Goal: Task Accomplishment & Management: Manage account settings

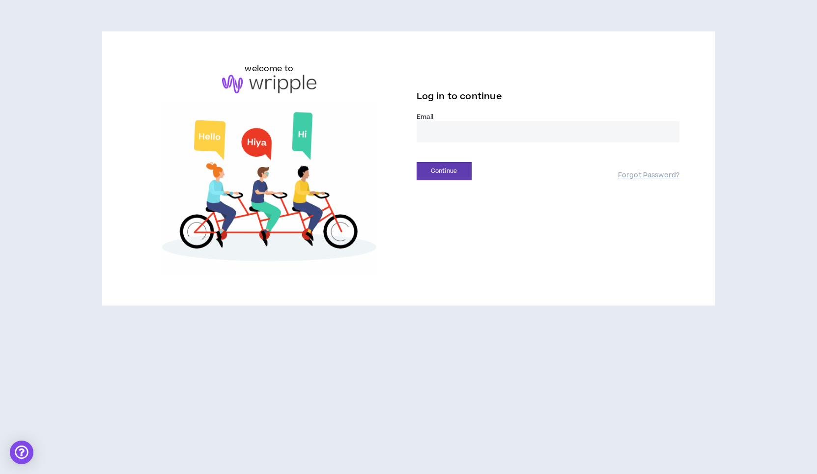
type input "**********"
click at [444, 171] on button "Continue" at bounding box center [444, 171] width 55 height 18
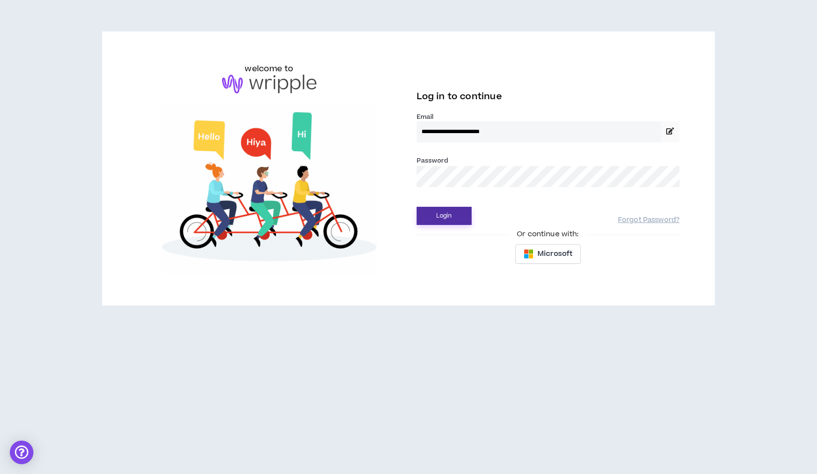
click at [437, 219] on button "Login" at bounding box center [444, 216] width 55 height 18
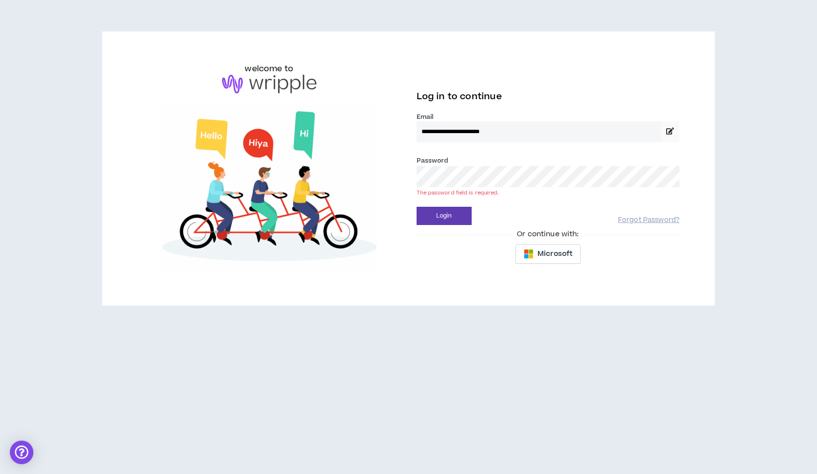
click at [444, 216] on button "Login" at bounding box center [444, 216] width 55 height 18
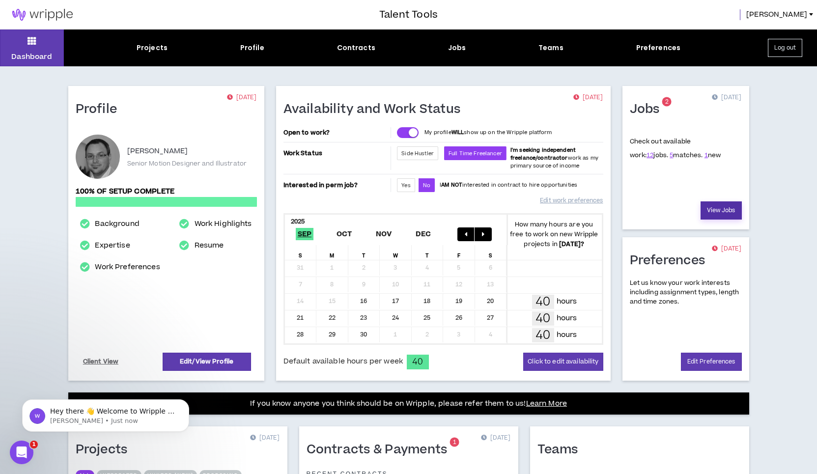
click at [714, 208] on link "View Jobs" at bounding box center [721, 210] width 41 height 18
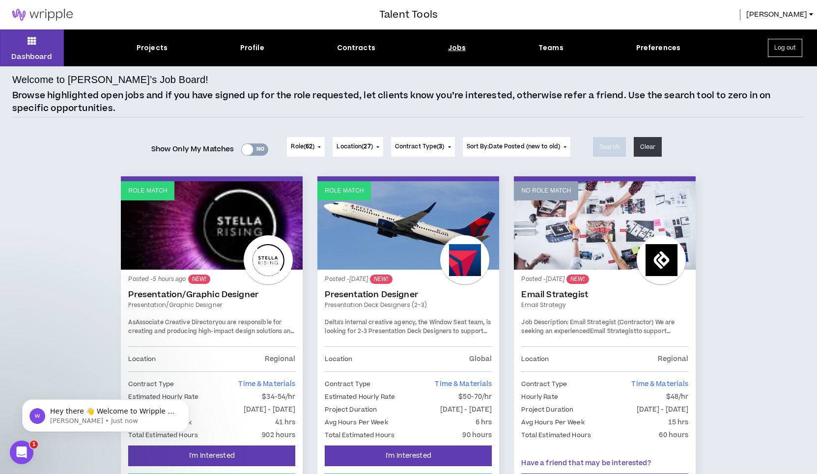
click at [147, 38] on div "Dashboard Projects Profile Contracts Jobs Teams Preferences Log out" at bounding box center [408, 47] width 817 height 37
click at [147, 43] on div "Projects" at bounding box center [152, 48] width 31 height 10
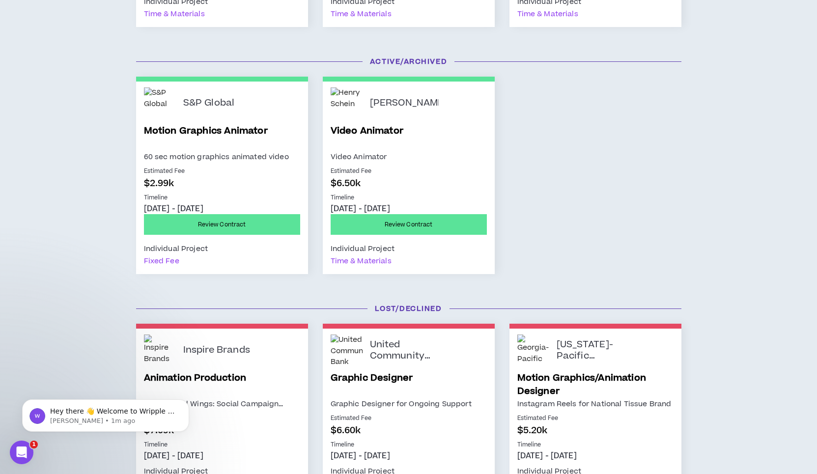
scroll to position [1125, 0]
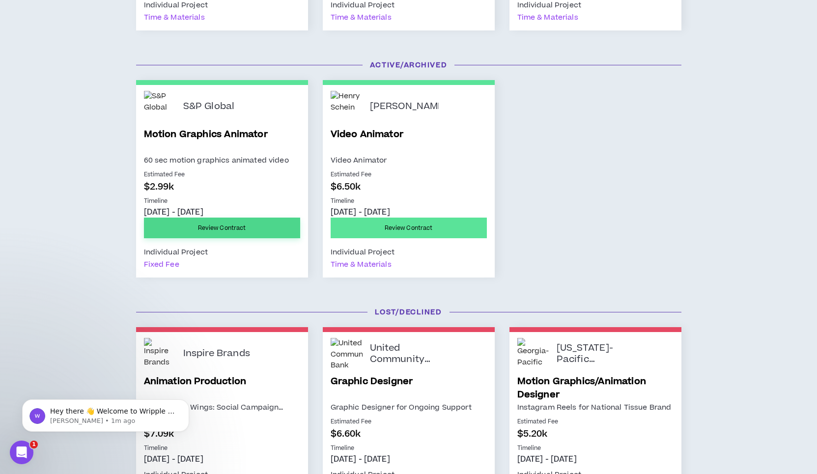
click at [204, 227] on link "Review Contract" at bounding box center [222, 228] width 156 height 21
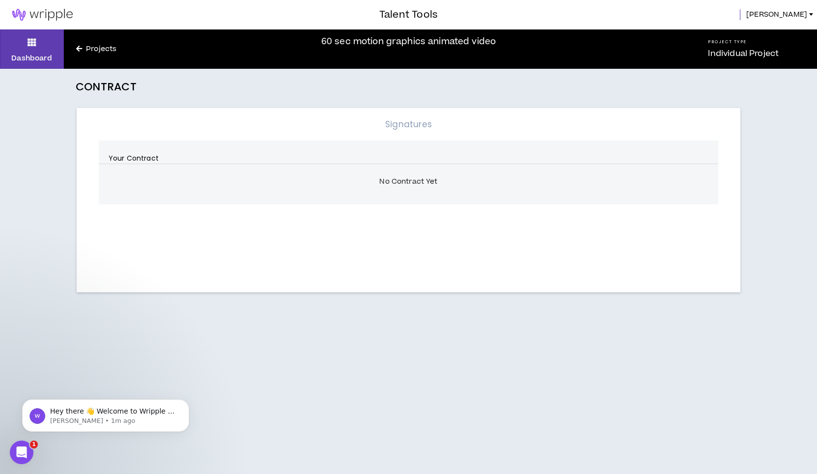
click at [91, 50] on link "Projects" at bounding box center [96, 49] width 65 height 11
